Goal: Communication & Community: Share content

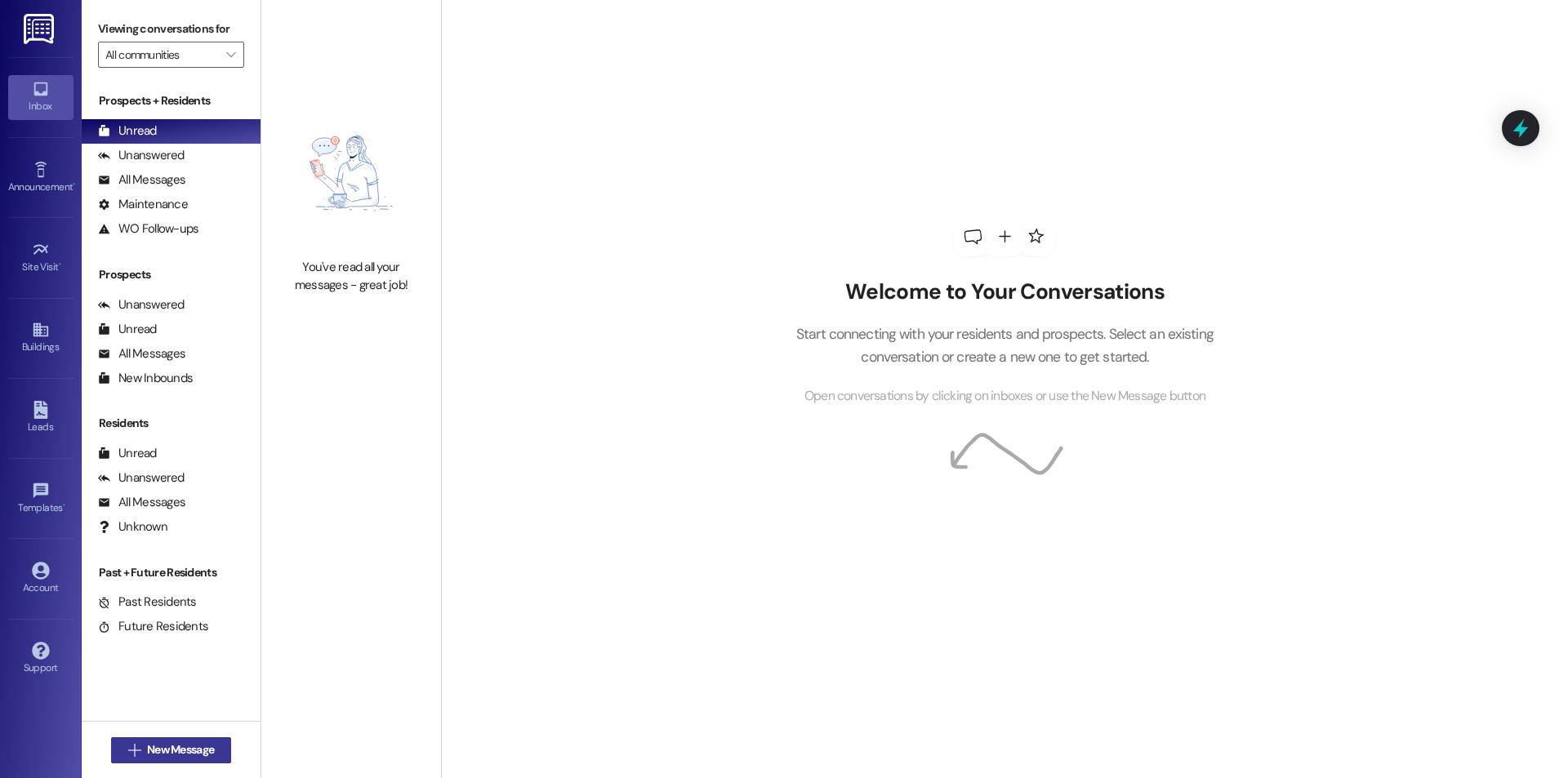
click at [185, 747] on span "New Message" at bounding box center [180, 750] width 67 height 17
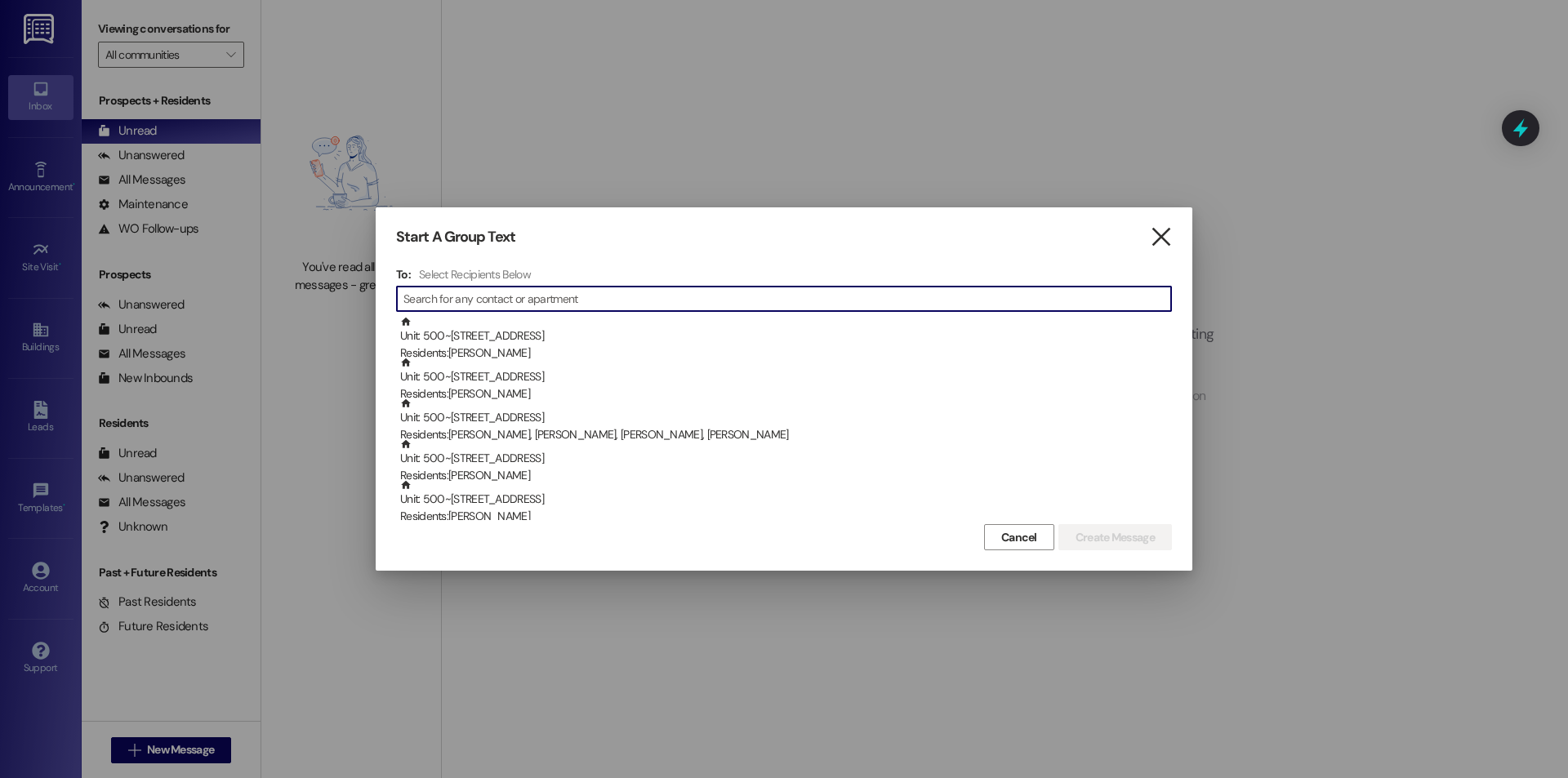
click at [1164, 240] on icon "" at bounding box center [1160, 237] width 22 height 17
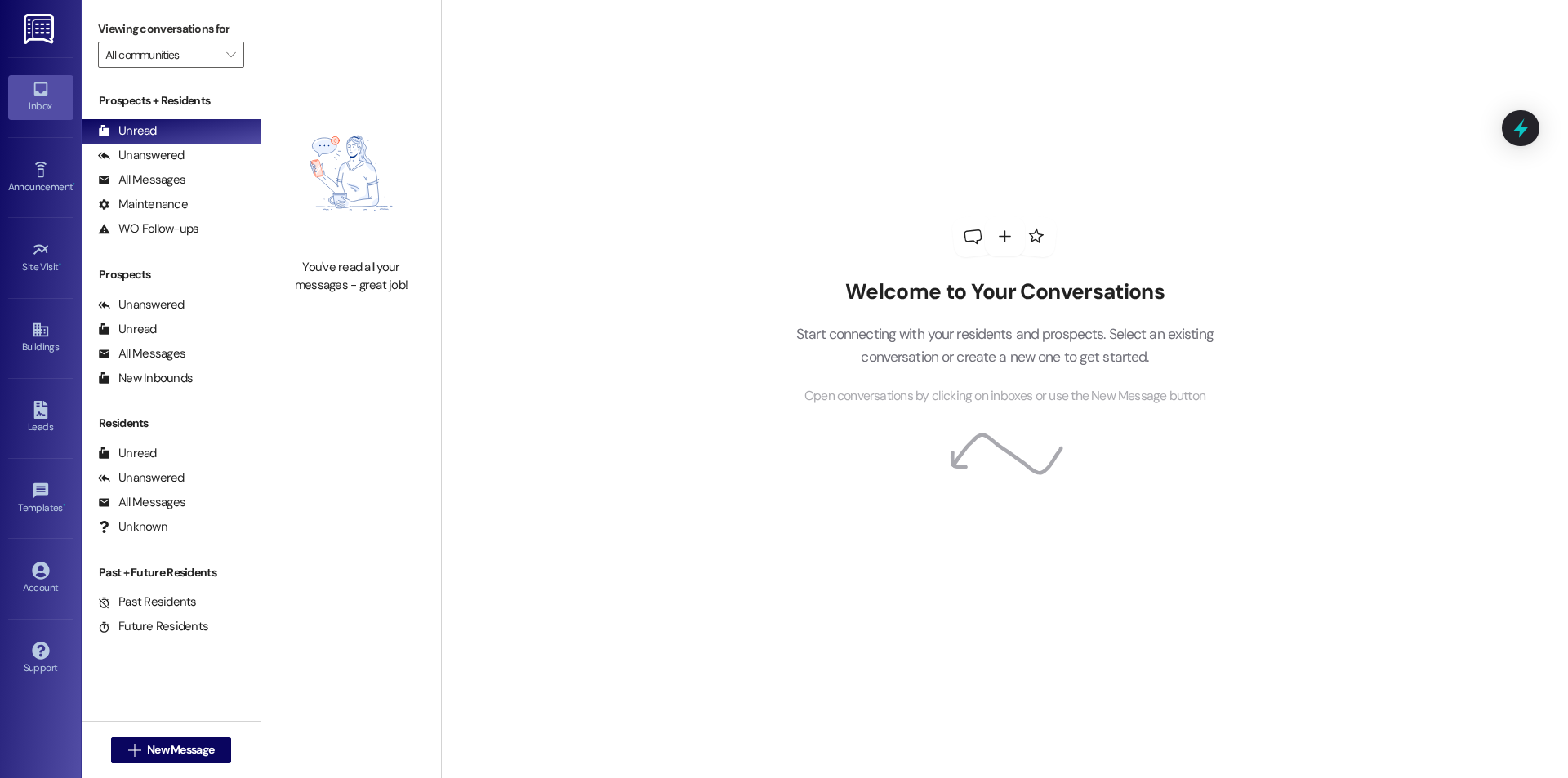
click at [67, 153] on div "Announcement • Send A Text Announcement" at bounding box center [41, 177] width 65 height 80
click at [46, 195] on div "Announcement •" at bounding box center [41, 187] width 82 height 16
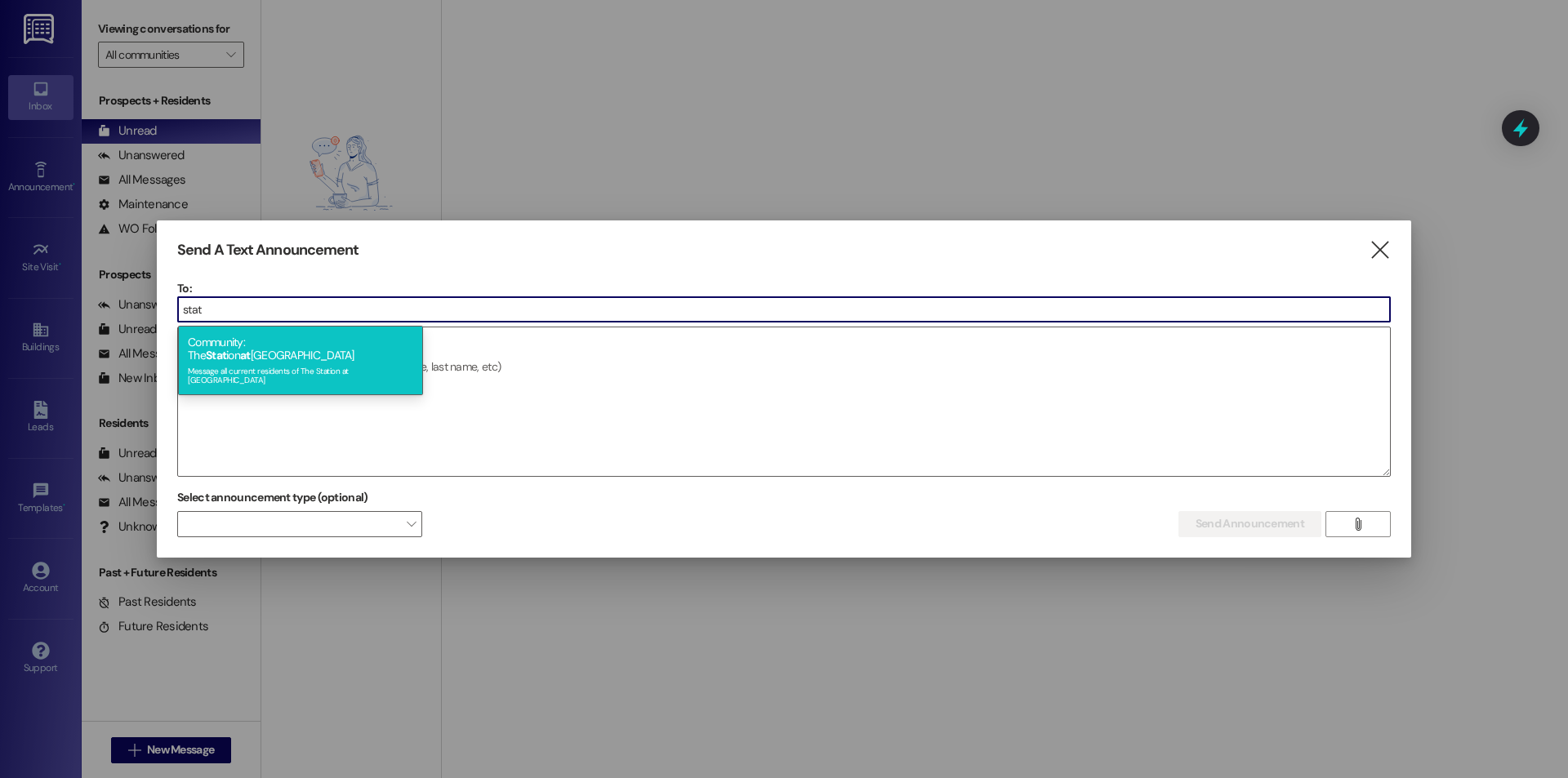
type input "stat"
click at [303, 362] on div "Message all current residents of The Station at [GEOGRAPHIC_DATA]" at bounding box center [301, 373] width 226 height 23
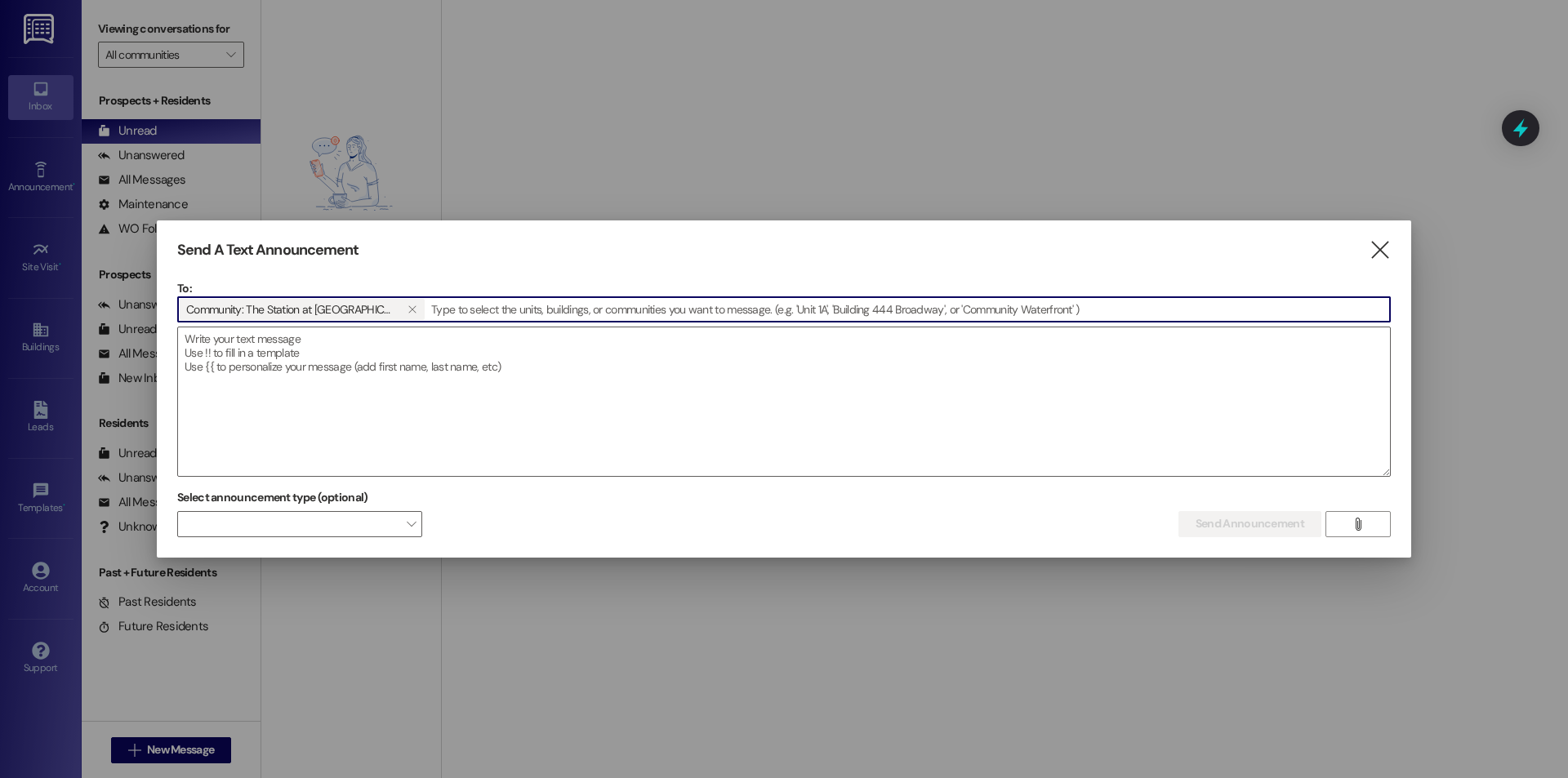
click at [303, 355] on textarea at bounding box center [784, 401] width 1212 height 149
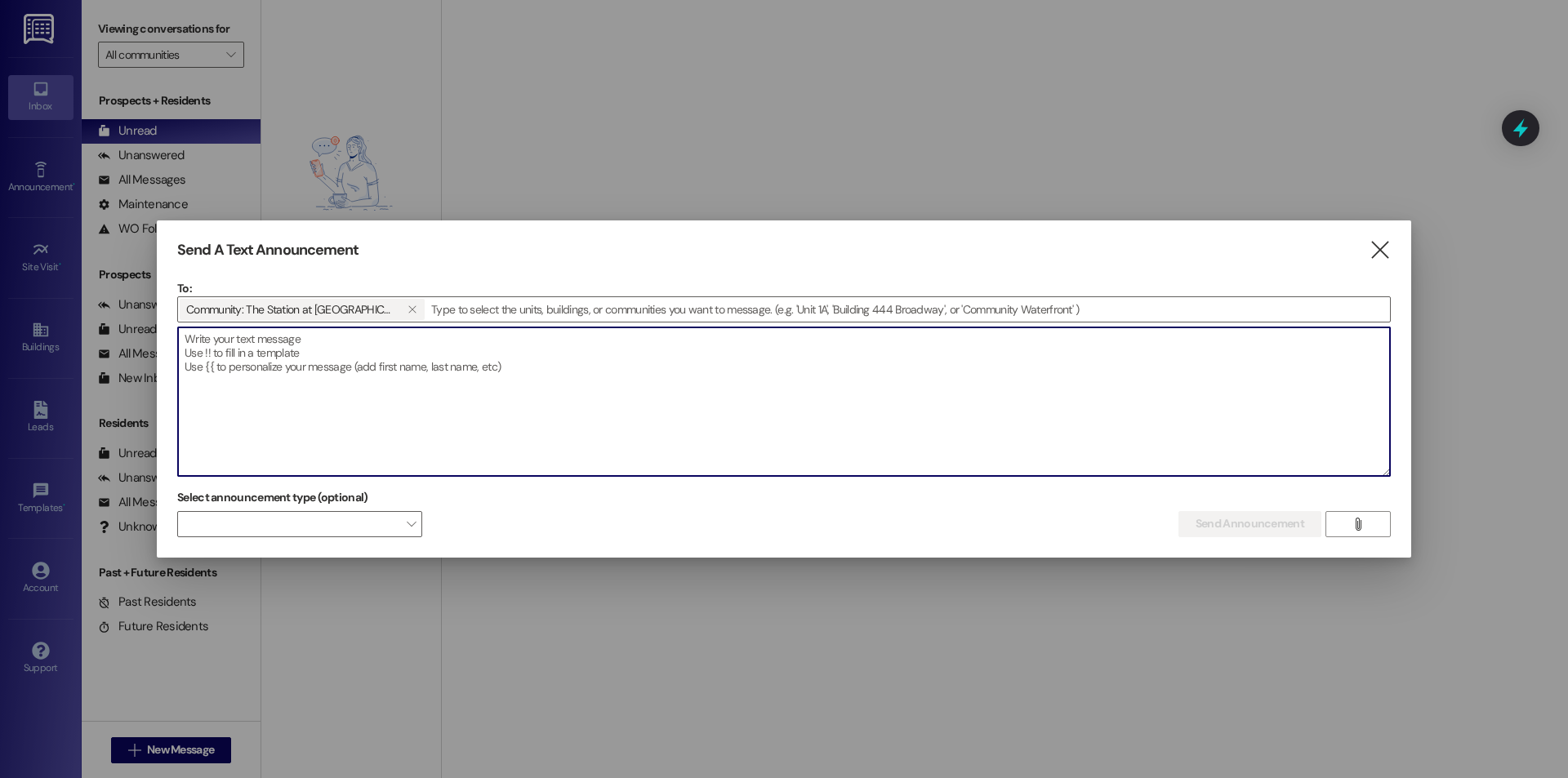
paste textarea "The package room is getting pretty full. If you have any deliveries waiting, pl…"
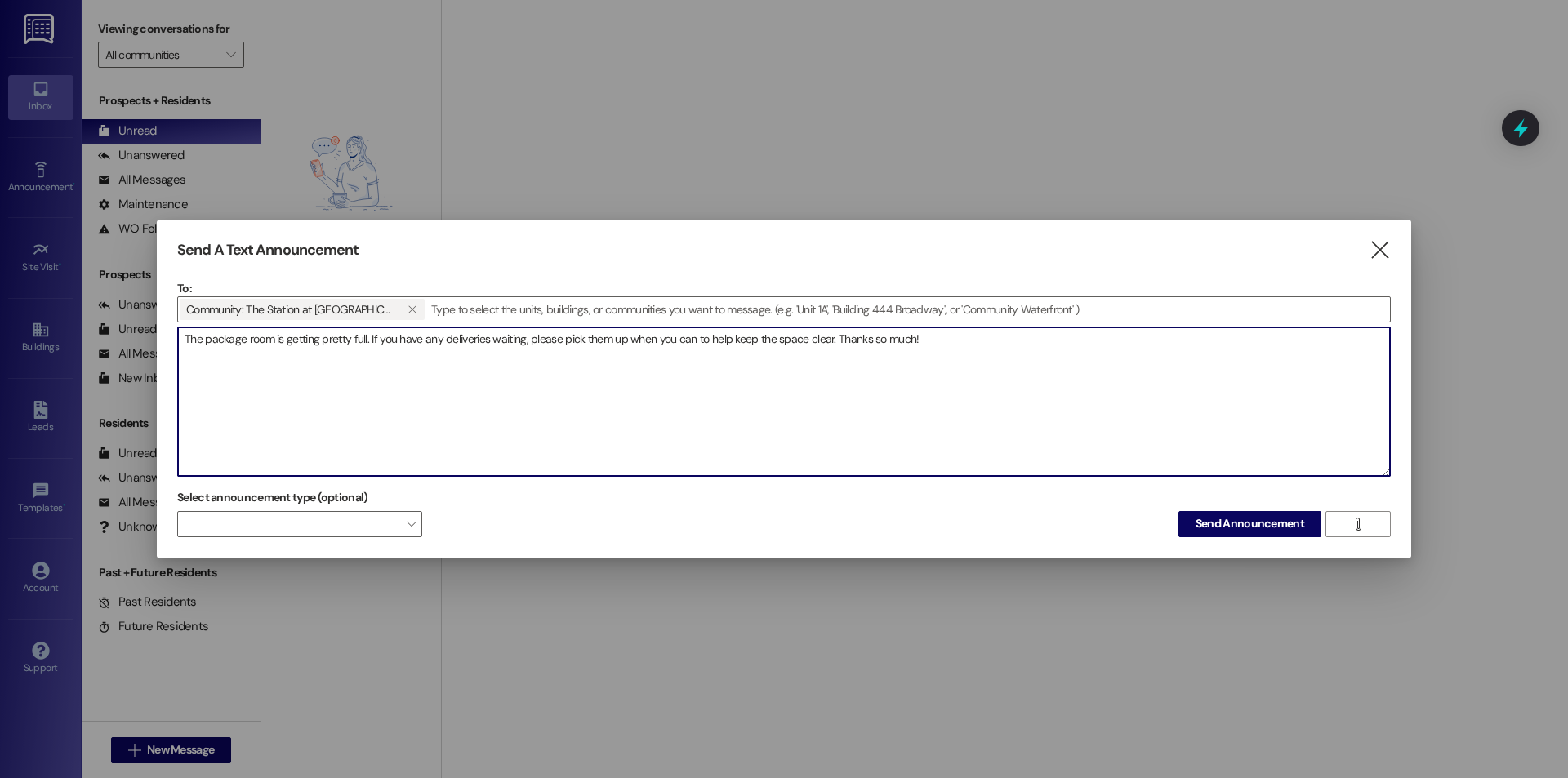
drag, startPoint x: 183, startPoint y: 339, endPoint x: 211, endPoint y: 366, distance: 38.9
click at [186, 339] on textarea "The package room is getting pretty full. If you have any deliveries waiting, pl…" at bounding box center [784, 401] width 1212 height 149
type textarea "Hello! The package room is getting pretty full. If you have any deliveries wait…"
click at [1272, 530] on span "Send Announcement" at bounding box center [1249, 524] width 109 height 17
